Goal: Check status: Check status

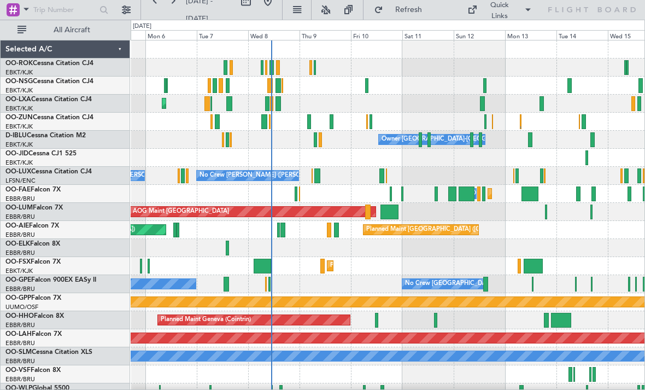
click at [422, 138] on div at bounding box center [420, 139] width 3 height 15
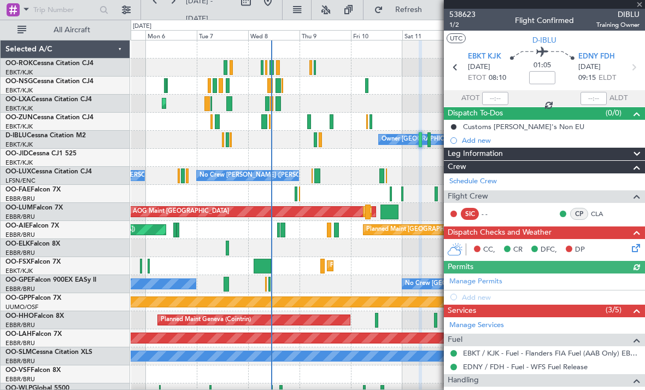
click at [640, 7] on div at bounding box center [544, 4] width 201 height 9
click at [642, 8] on span at bounding box center [639, 5] width 11 height 10
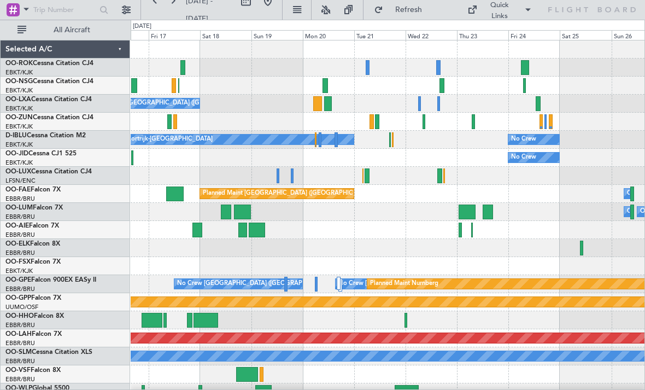
click at [423, 120] on div at bounding box center [424, 121] width 3 height 15
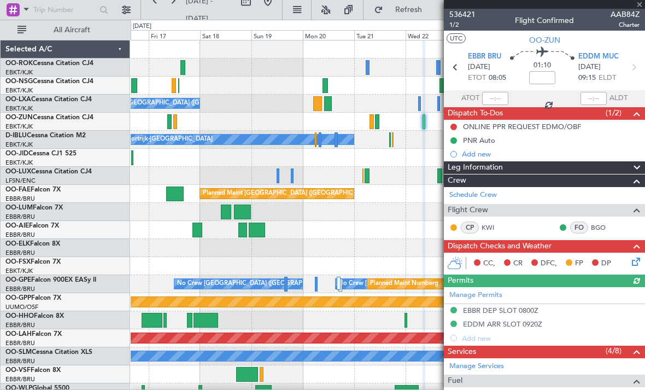
click at [641, 5] on div at bounding box center [544, 4] width 201 height 9
click at [640, 4] on span at bounding box center [639, 5] width 11 height 10
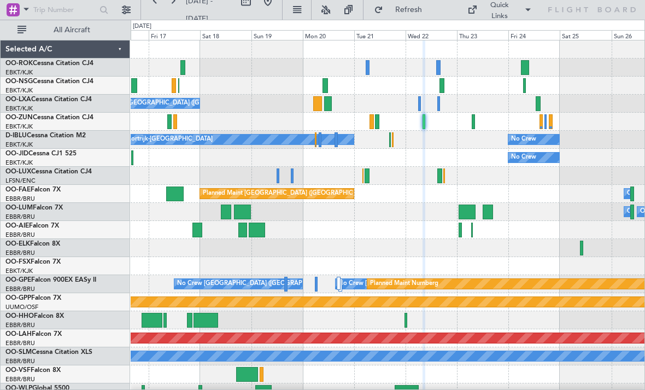
type input "0"
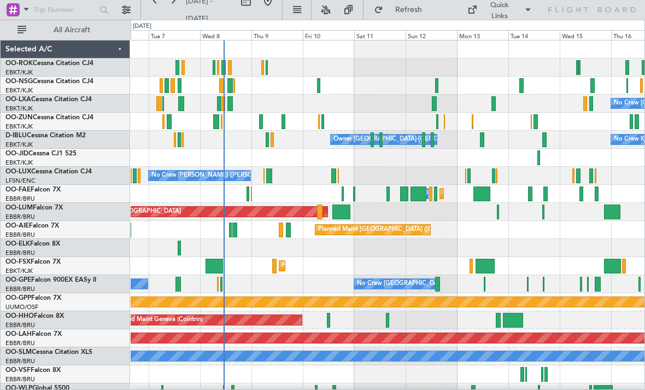
click at [372, 142] on div at bounding box center [372, 139] width 3 height 15
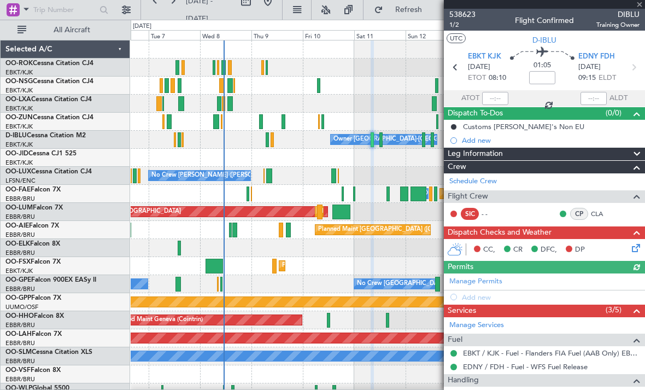
click at [642, 8] on div at bounding box center [544, 4] width 201 height 9
click at [641, 8] on div at bounding box center [544, 4] width 201 height 9
click at [642, 6] on span at bounding box center [639, 5] width 11 height 10
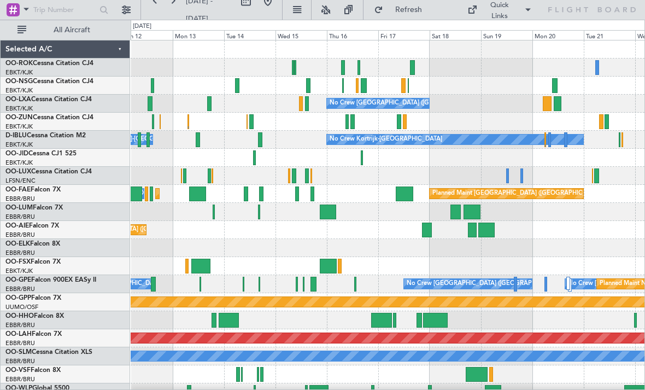
click at [345, 85] on div at bounding box center [388, 86] width 514 height 18
click at [344, 84] on div at bounding box center [388, 86] width 514 height 18
click at [345, 87] on div at bounding box center [388, 86] width 514 height 18
click at [346, 86] on div at bounding box center [388, 86] width 514 height 18
click at [347, 85] on div at bounding box center [388, 86] width 514 height 18
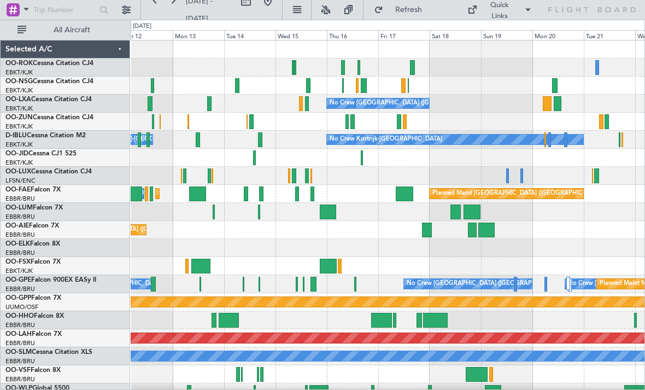
click at [366, 85] on div at bounding box center [364, 85] width 6 height 15
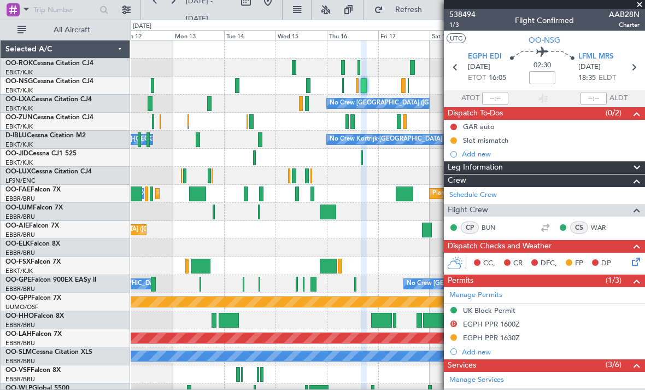
click at [642, 4] on span at bounding box center [639, 5] width 11 height 10
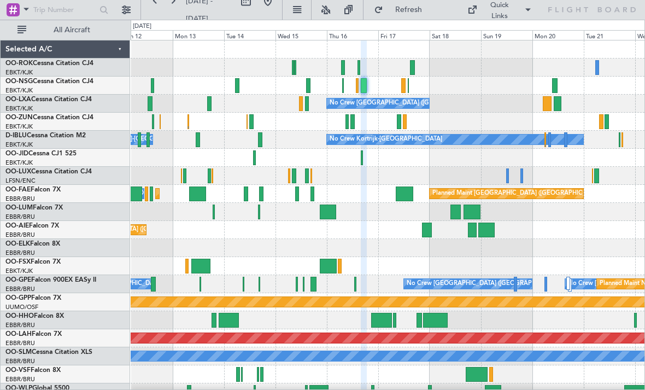
type input "0"
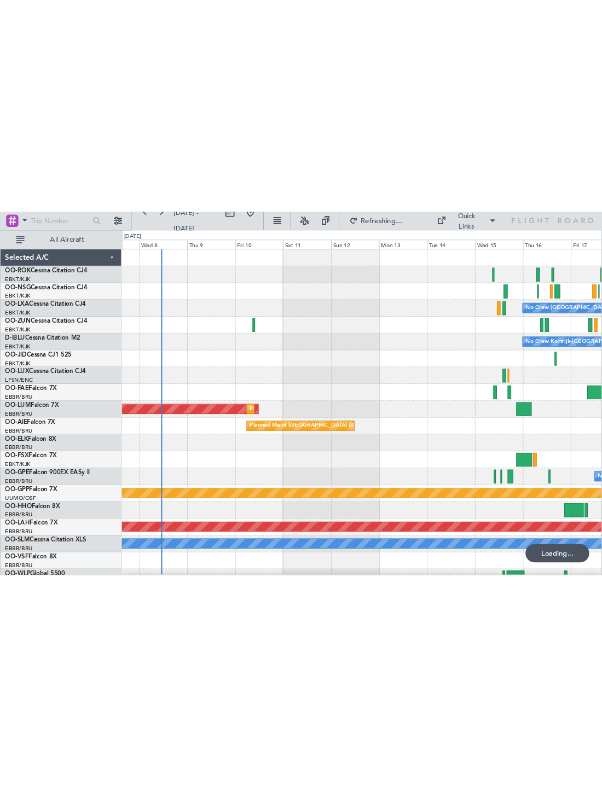
scroll to position [11, 0]
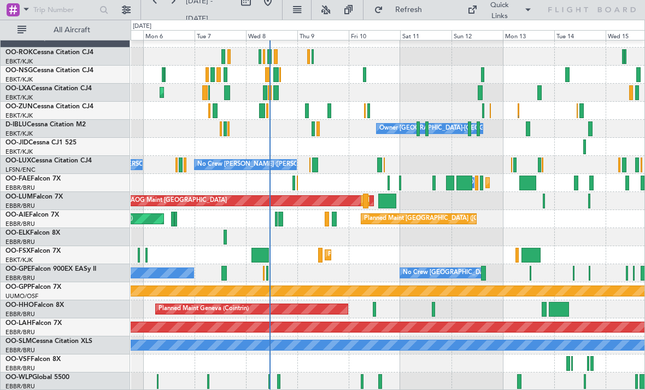
click at [278, 381] on div at bounding box center [278, 381] width 3 height 15
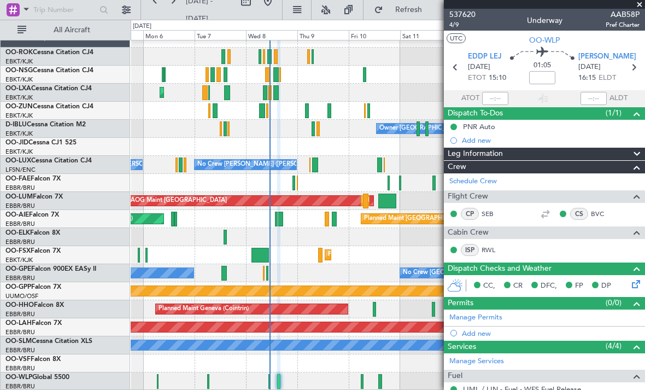
click at [640, 6] on span at bounding box center [639, 5] width 11 height 10
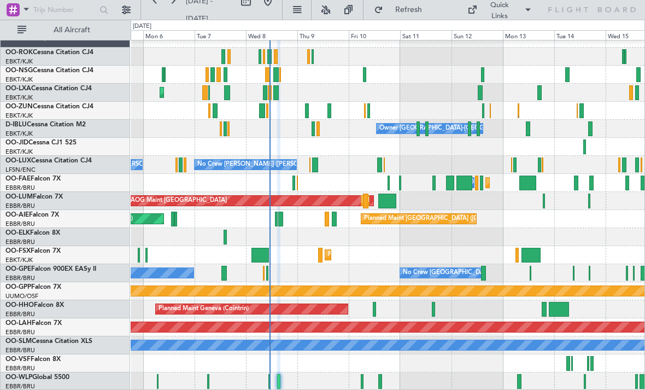
type input "0"
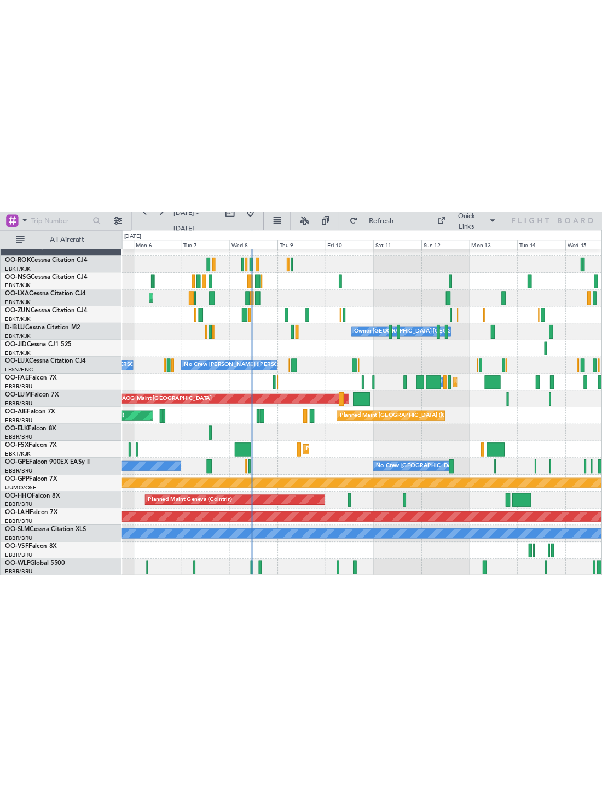
scroll to position [0, 0]
